Goal: Information Seeking & Learning: Learn about a topic

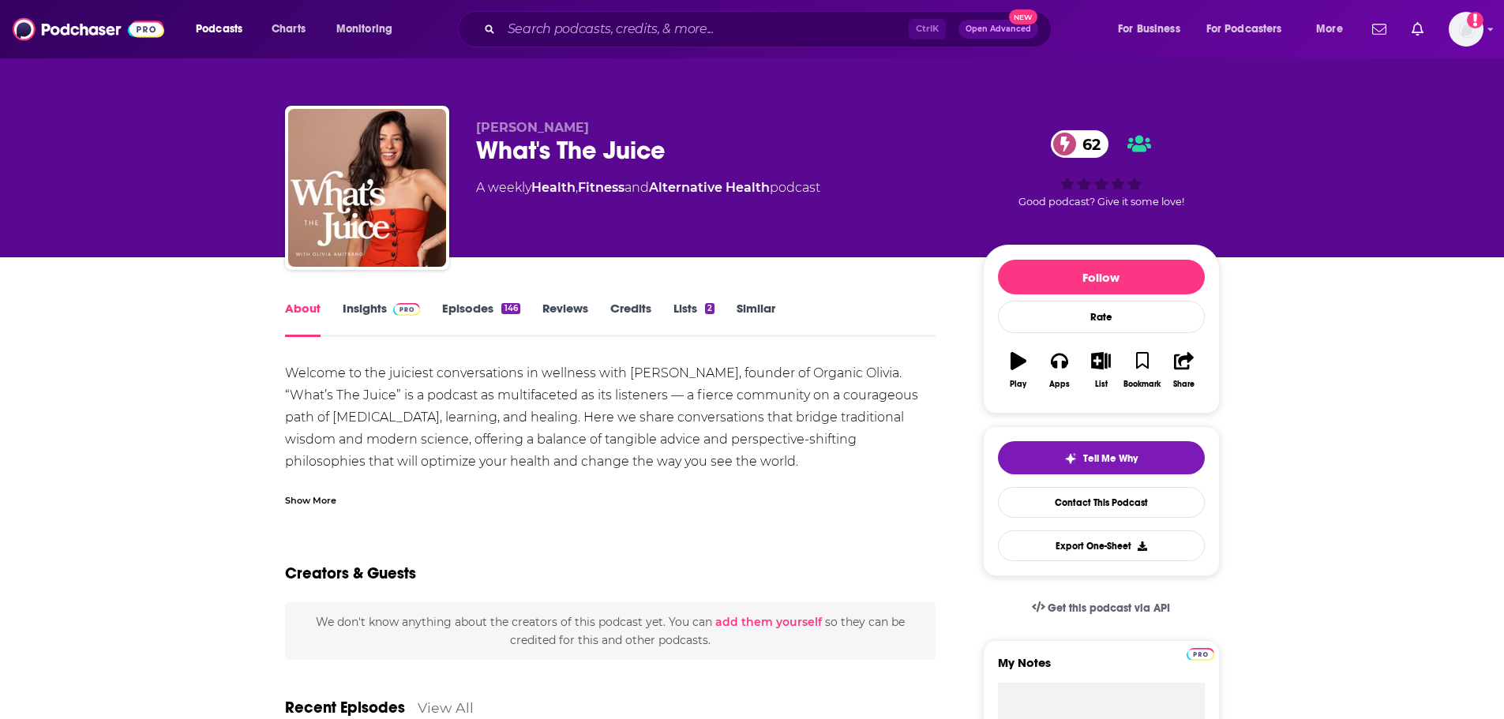
click at [395, 306] on img at bounding box center [407, 309] width 28 height 13
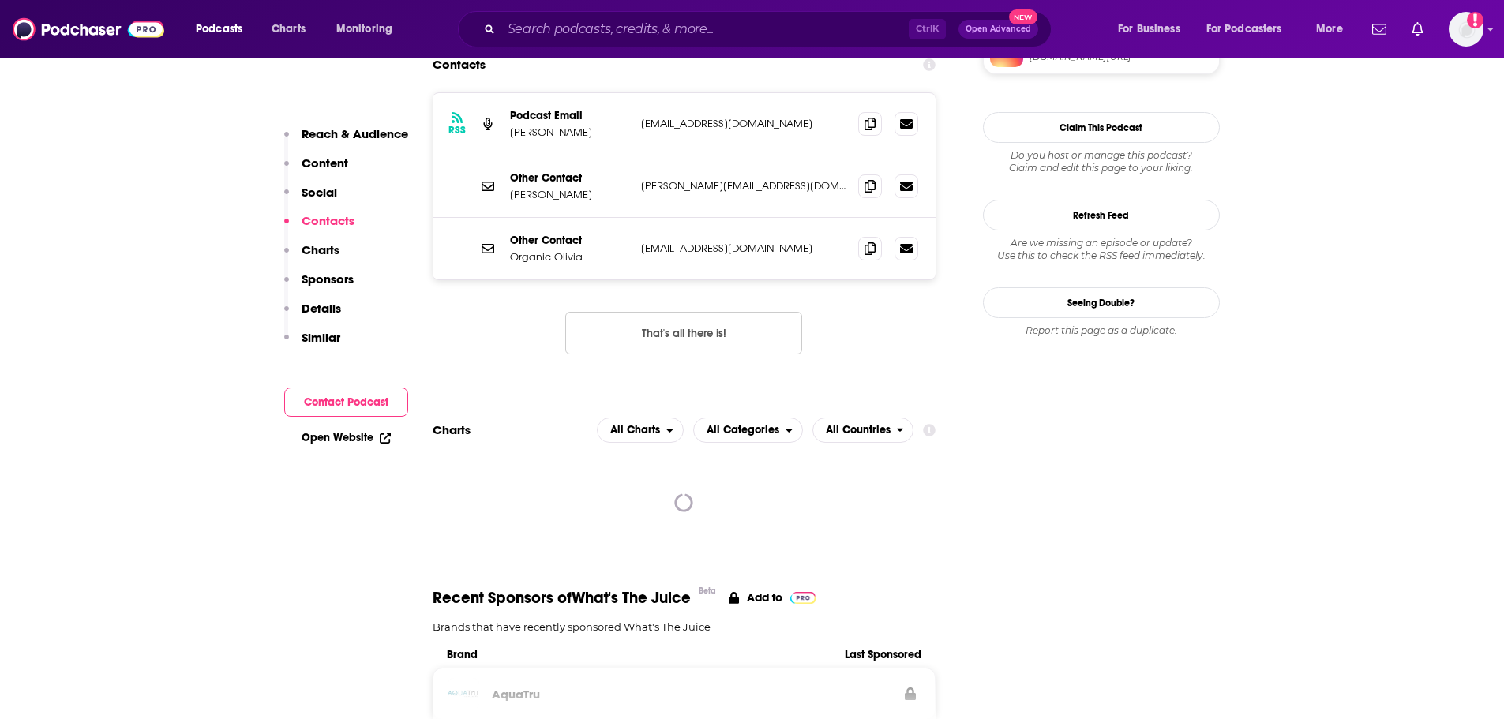
scroll to position [1578, 0]
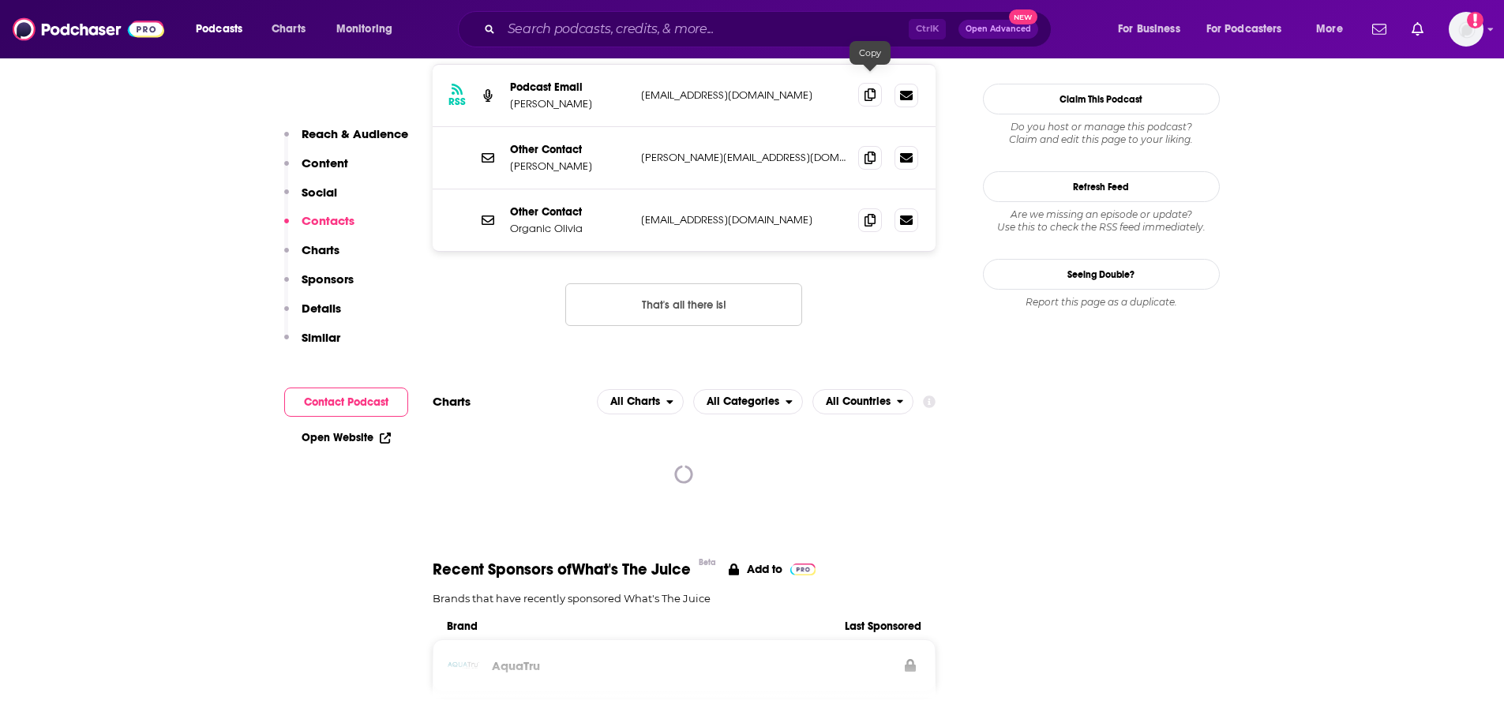
click at [864, 83] on span at bounding box center [870, 95] width 24 height 24
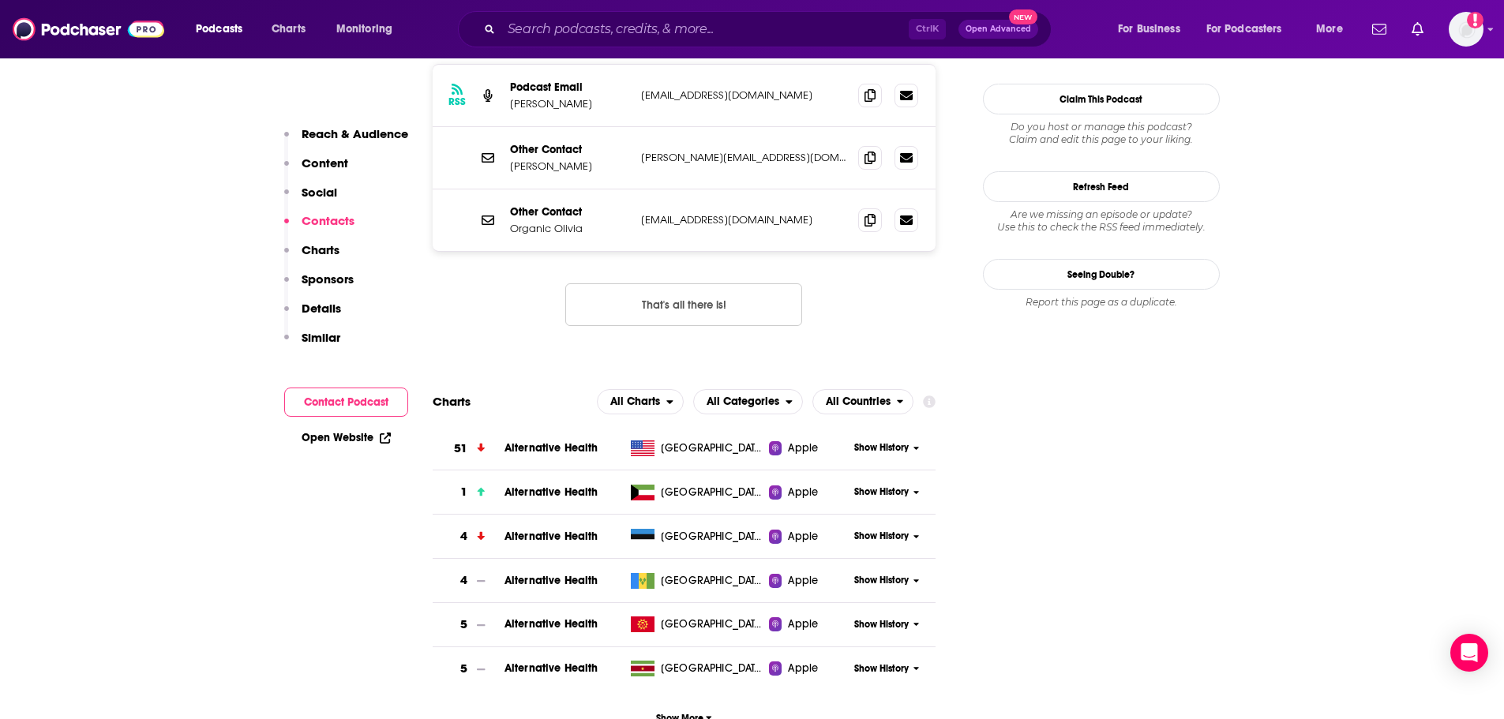
click at [637, 47] on div "Ctrl K Open Advanced New" at bounding box center [755, 29] width 594 height 36
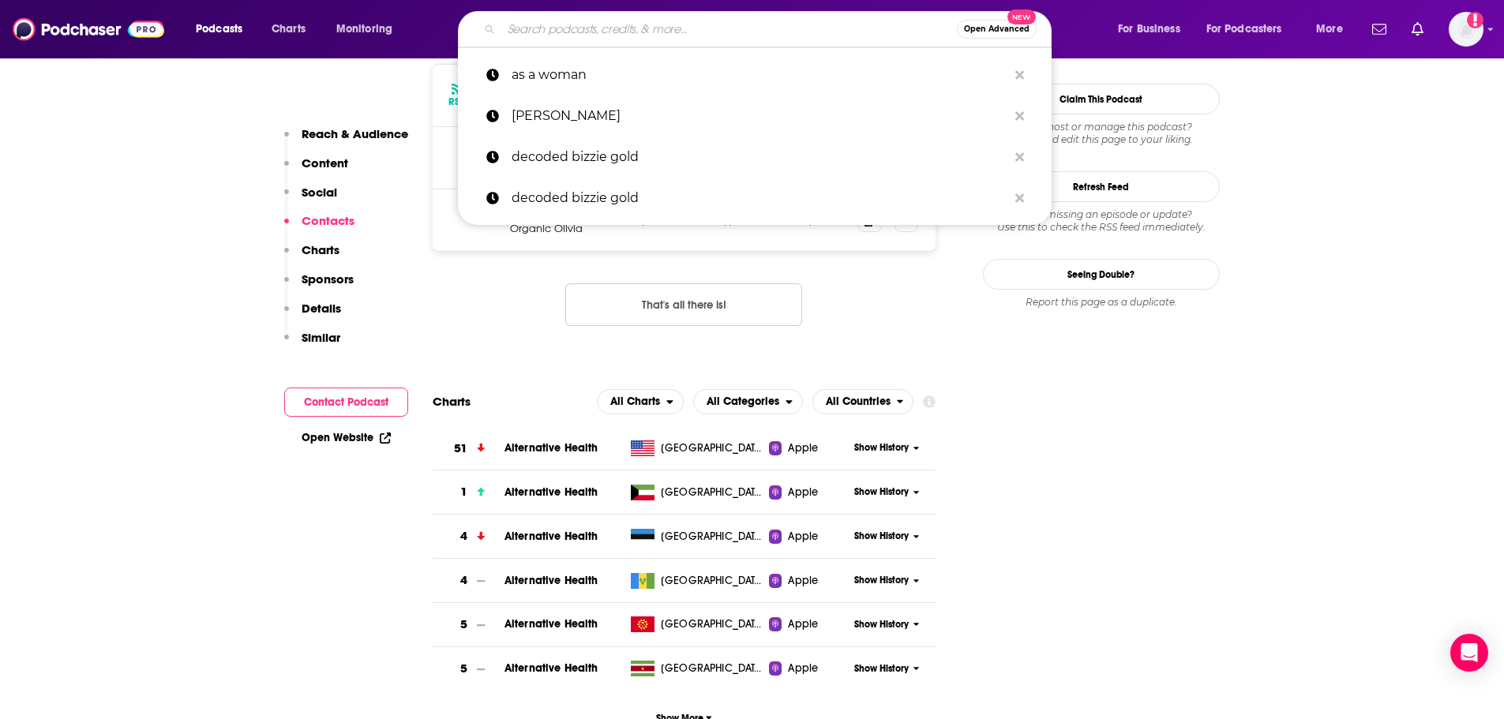
click at [644, 33] on input "Search podcasts, credits, & more..." at bounding box center [728, 29] width 455 height 25
paste input "[PERSON_NAME]"
type input "[PERSON_NAME]"
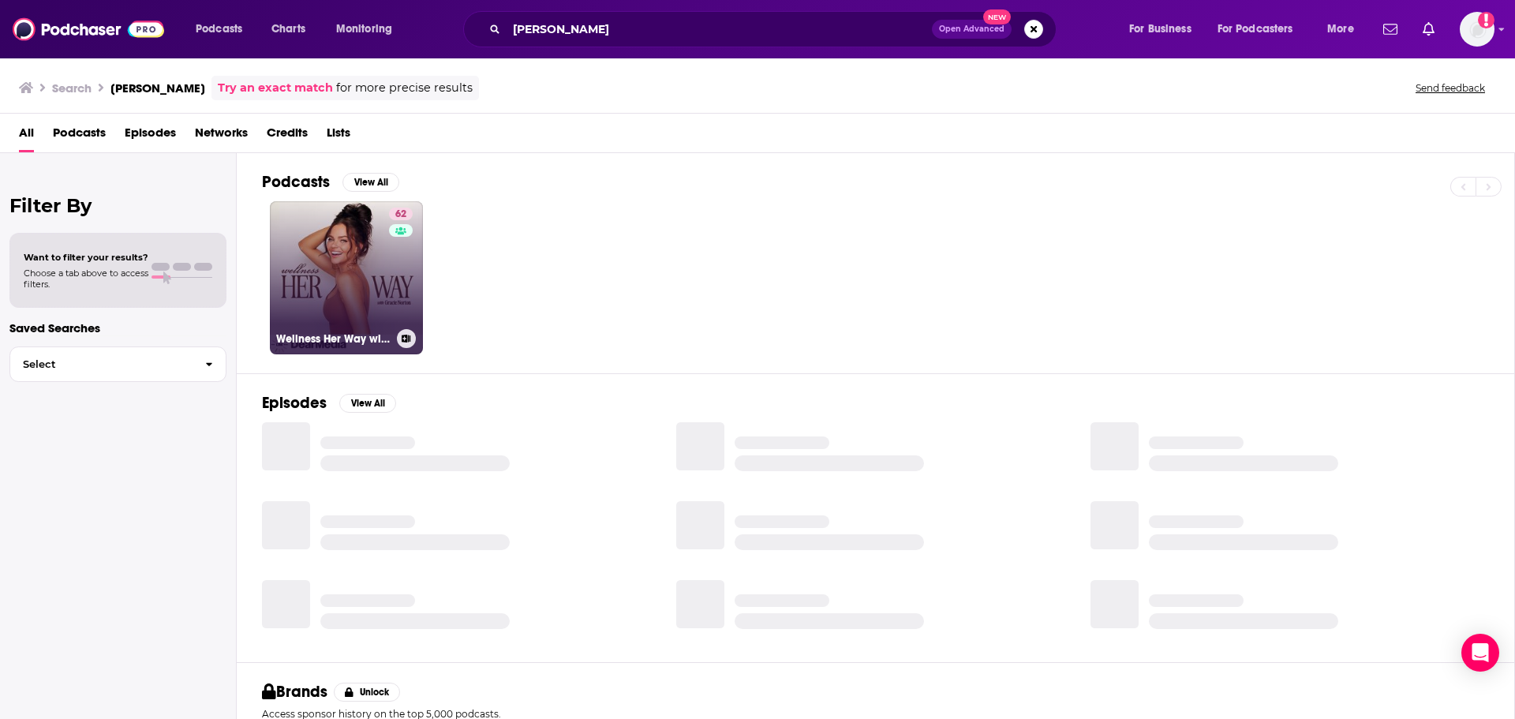
click at [312, 267] on link "62 Wellness Her Way with [PERSON_NAME]" at bounding box center [346, 277] width 153 height 153
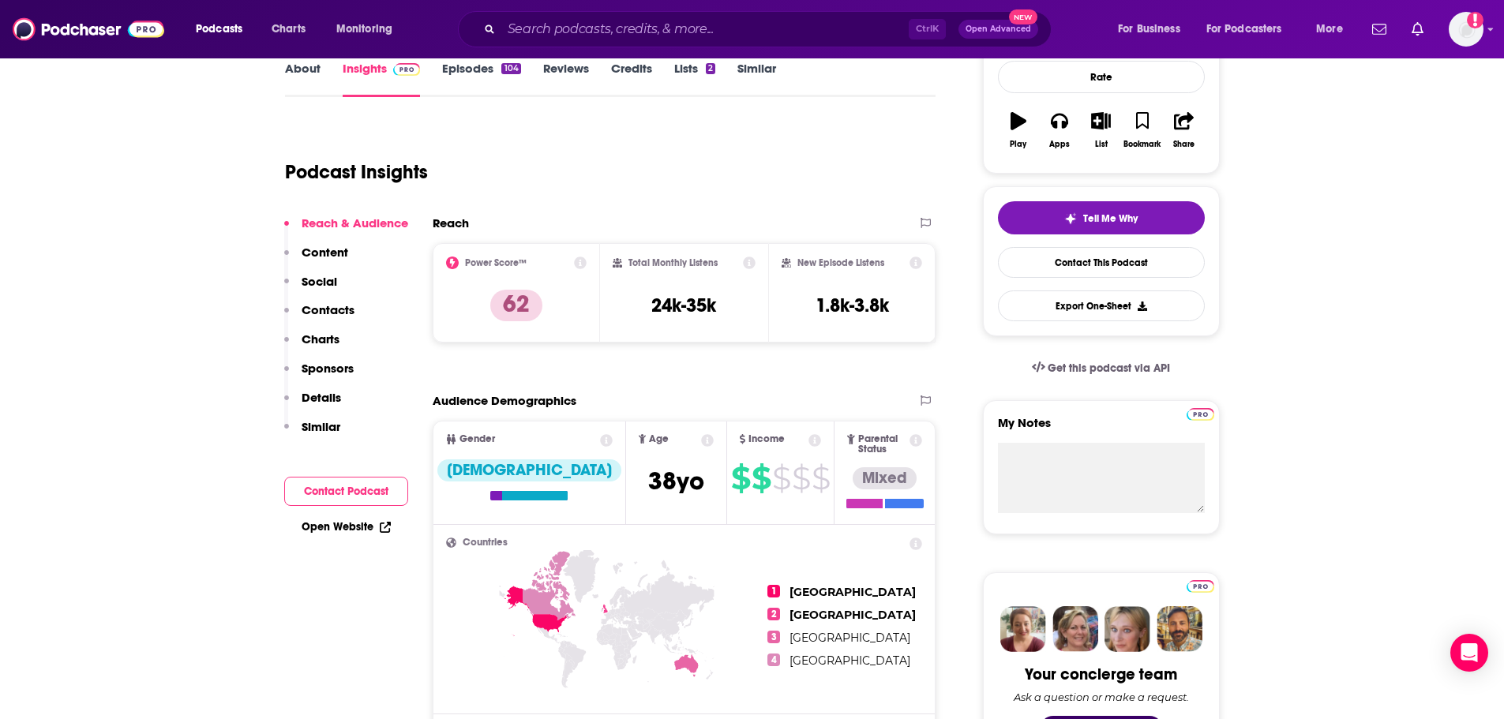
scroll to position [158, 0]
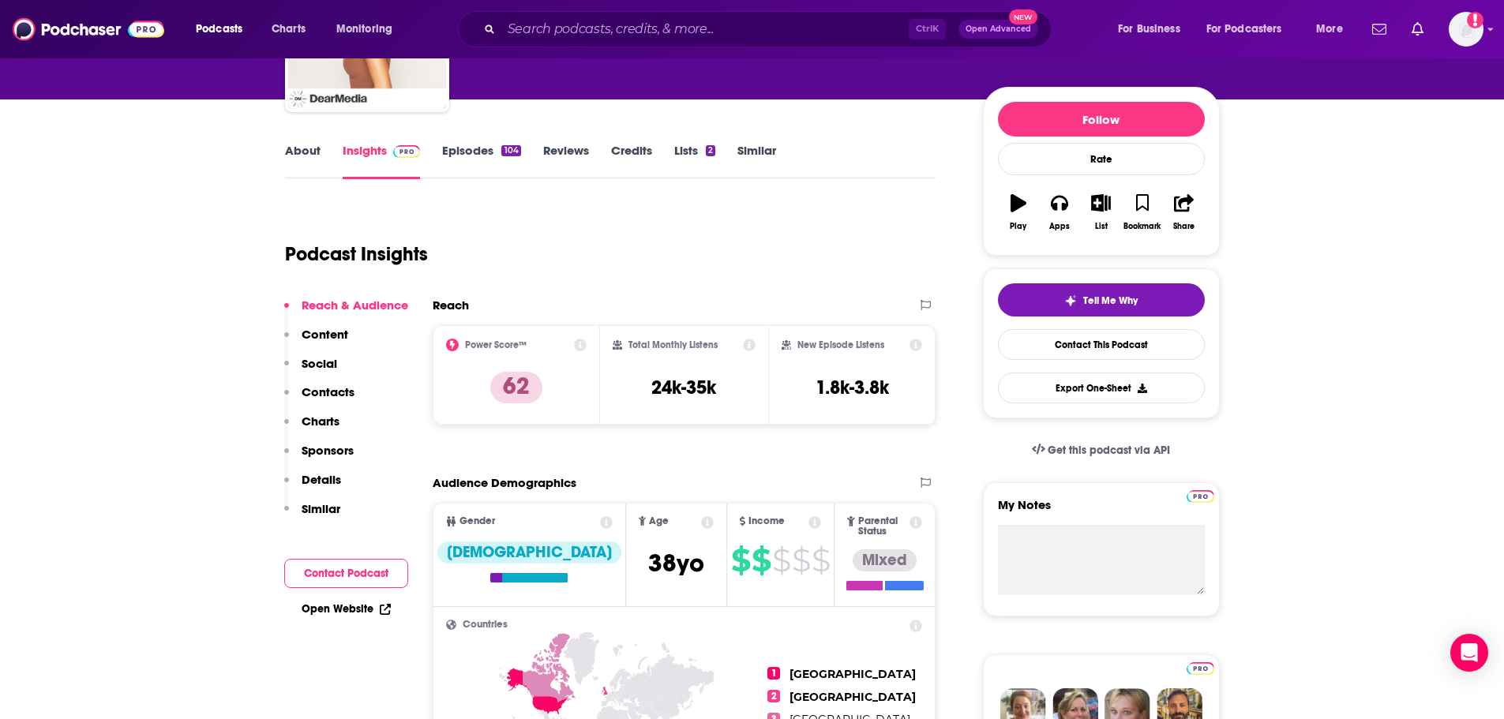
click at [490, 164] on link "Episodes 104" at bounding box center [481, 161] width 78 height 36
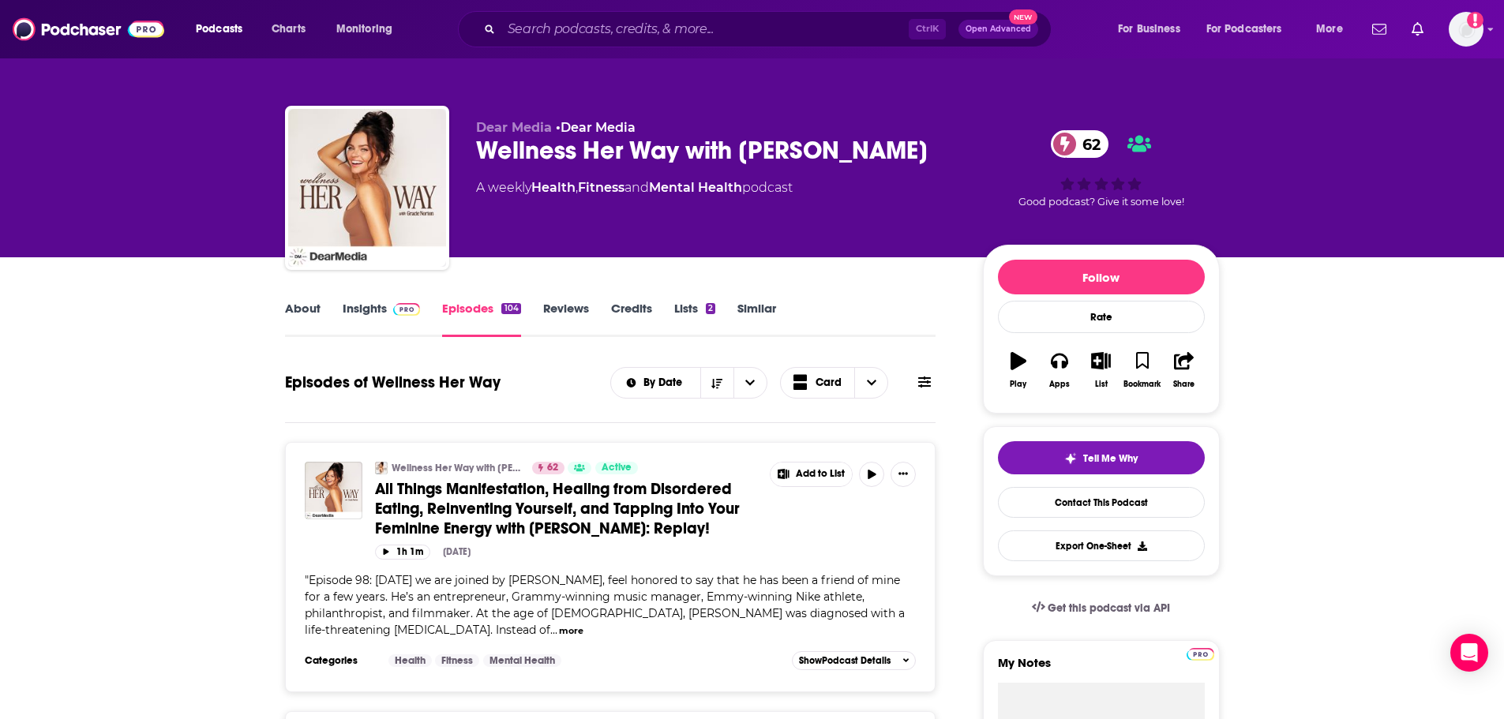
click at [666, 526] on span "All Things Manifestation, Healing from Disordered Eating, Reinventing Yourself,…" at bounding box center [557, 508] width 365 height 59
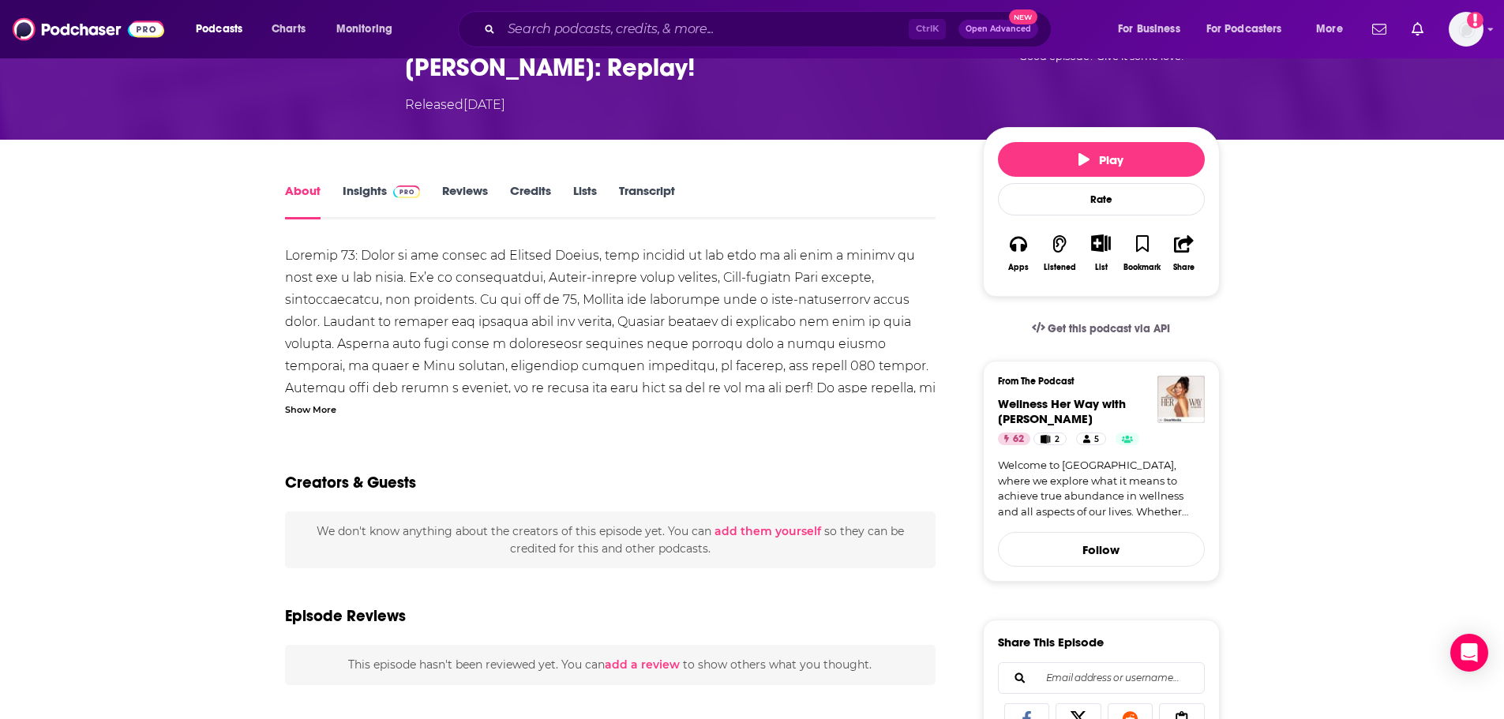
scroll to position [316, 0]
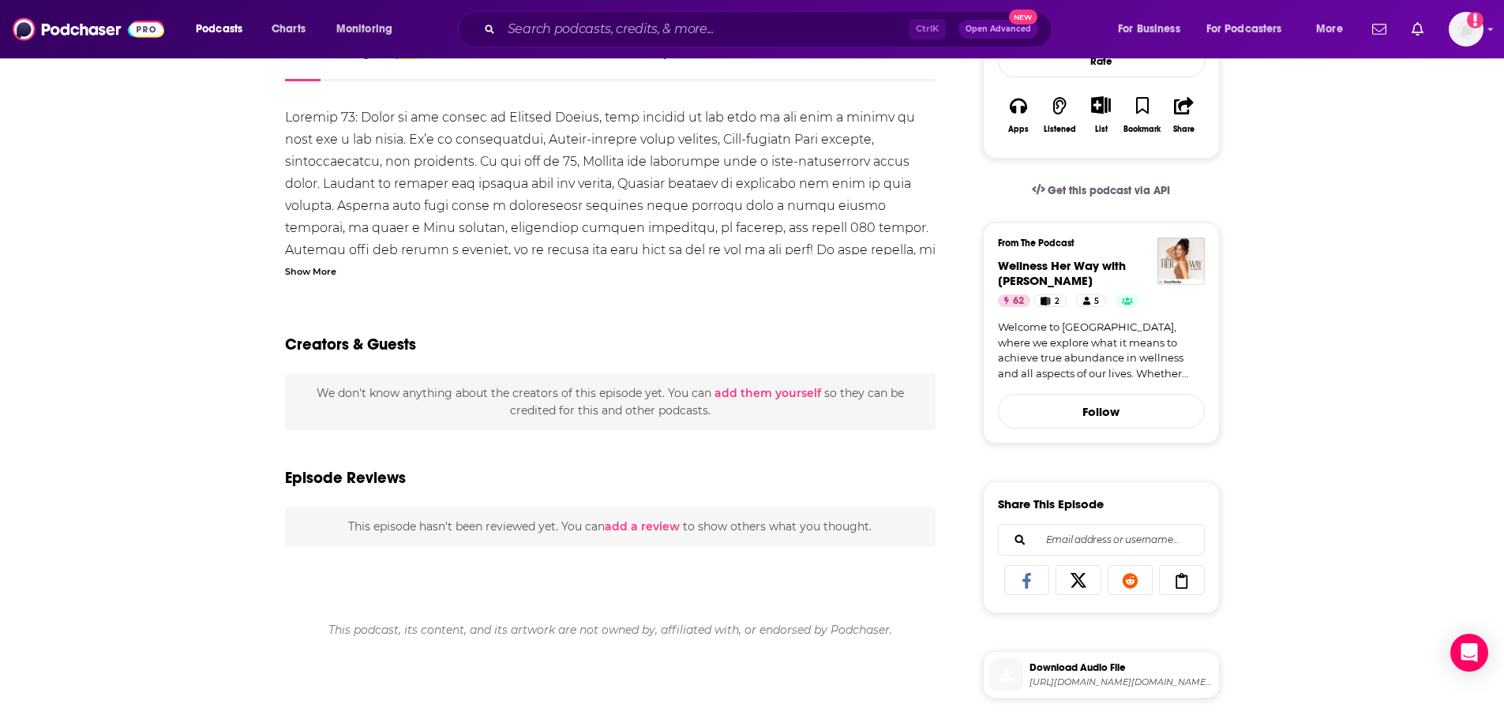
click at [286, 278] on div "Show More" at bounding box center [310, 270] width 51 height 15
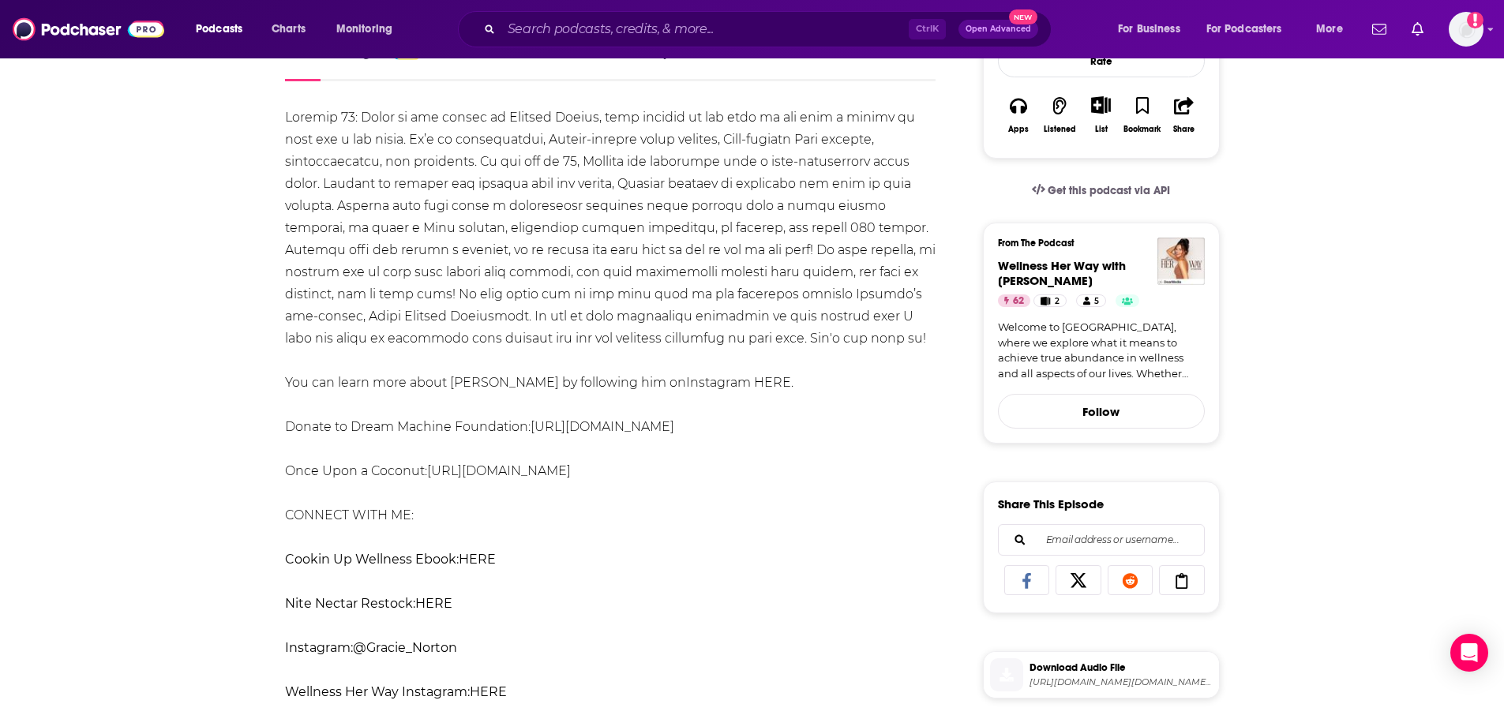
click at [287, 306] on div "You can learn more about [PERSON_NAME] by following him on Instagram HERE . Don…" at bounding box center [610, 449] width 651 height 685
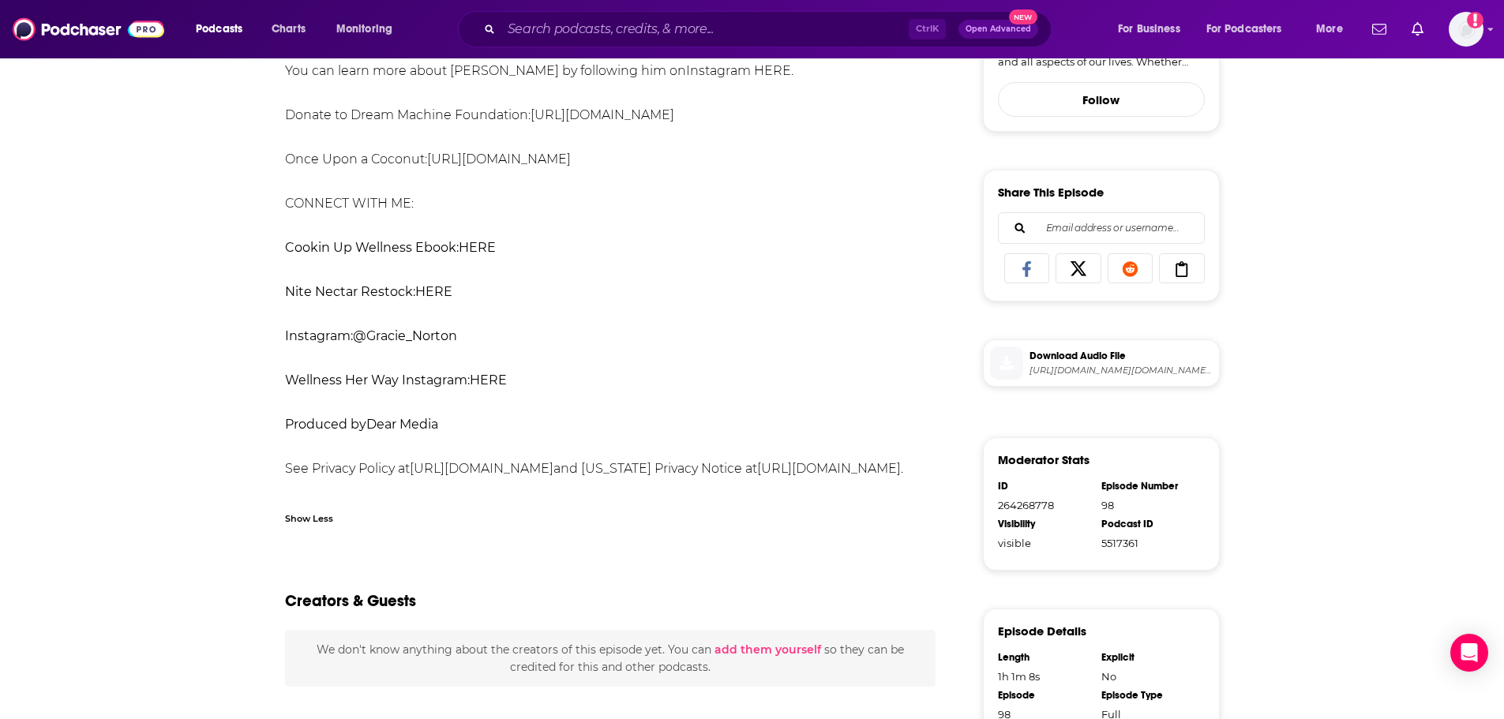
scroll to position [395, 0]
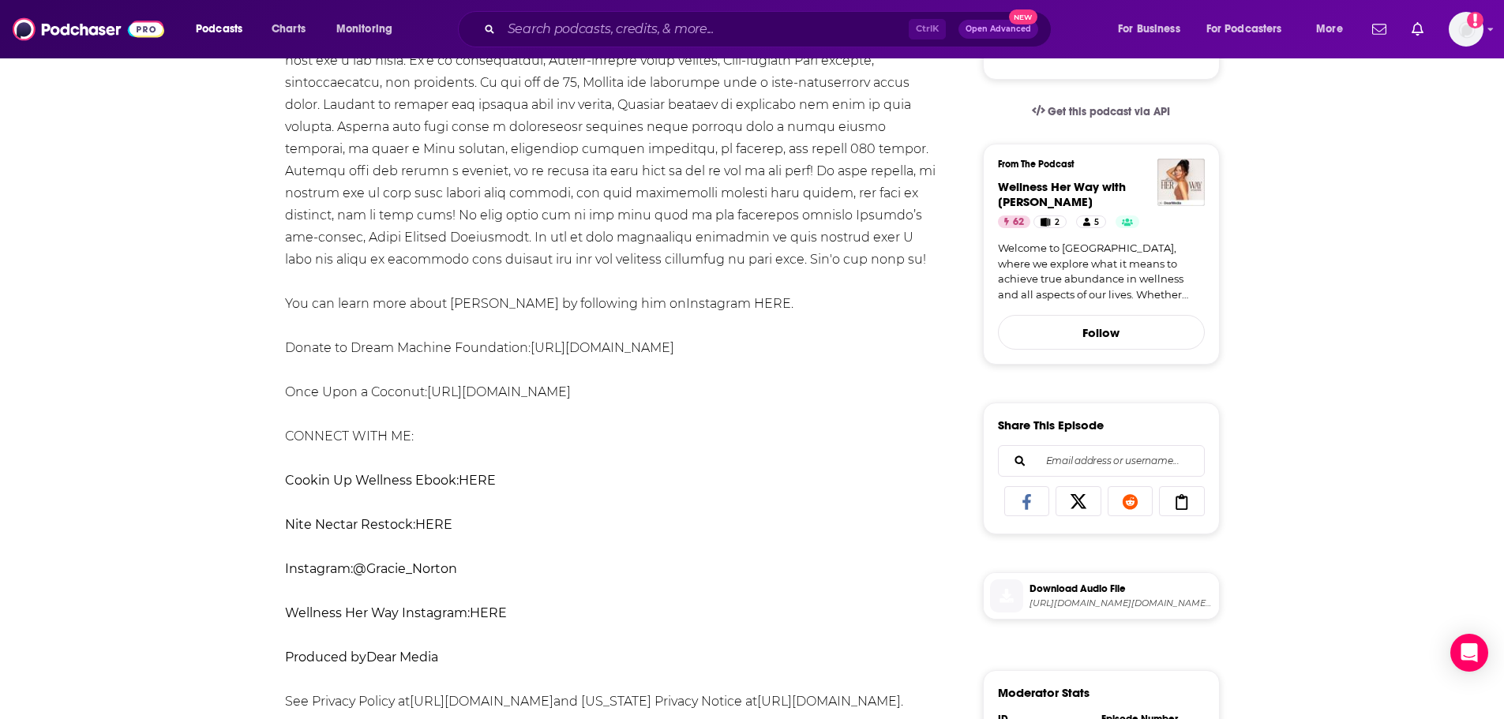
click at [459, 339] on div "You can learn more about [PERSON_NAME] by following him on Instagram HERE . Don…" at bounding box center [610, 370] width 651 height 685
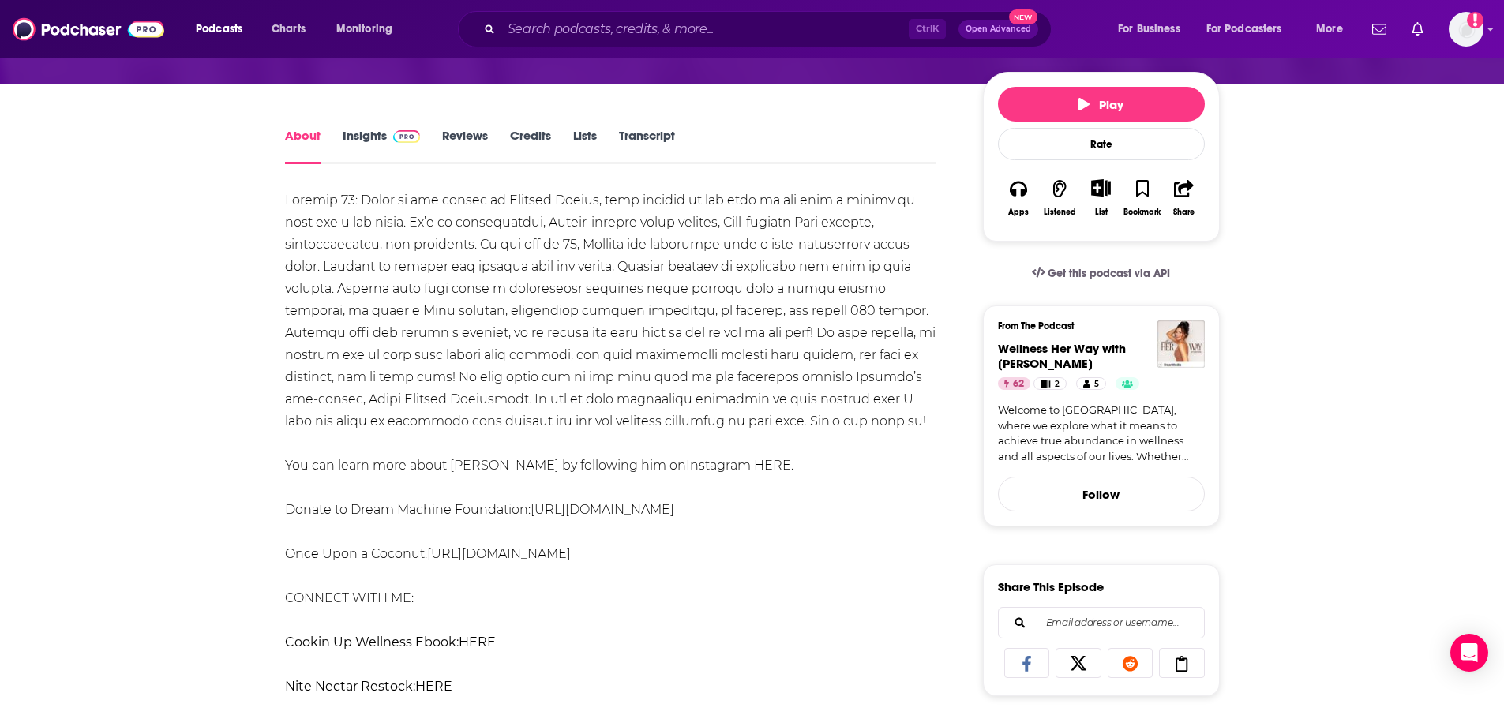
scroll to position [0, 0]
